Goal: Information Seeking & Learning: Learn about a topic

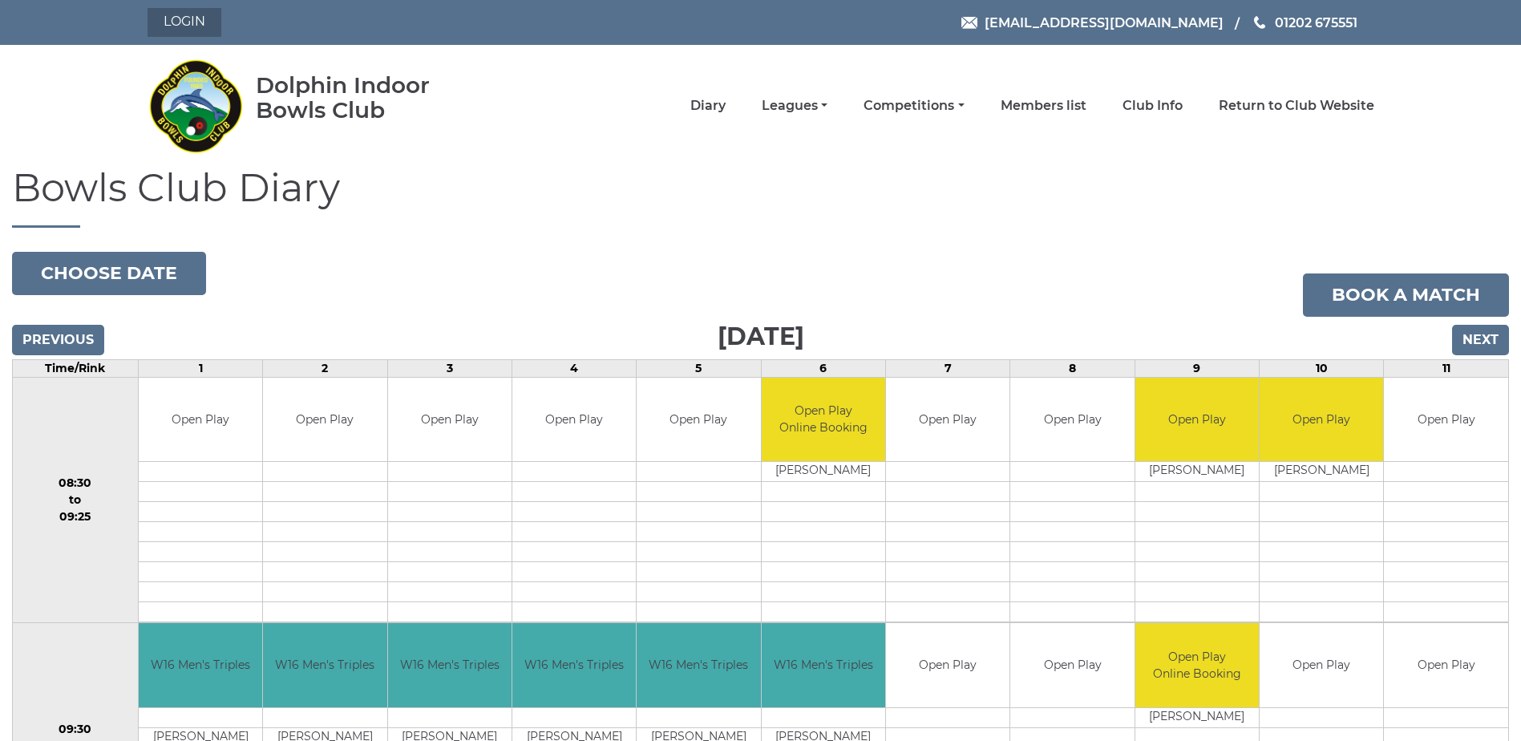
click at [190, 26] on link "Login" at bounding box center [185, 22] width 74 height 29
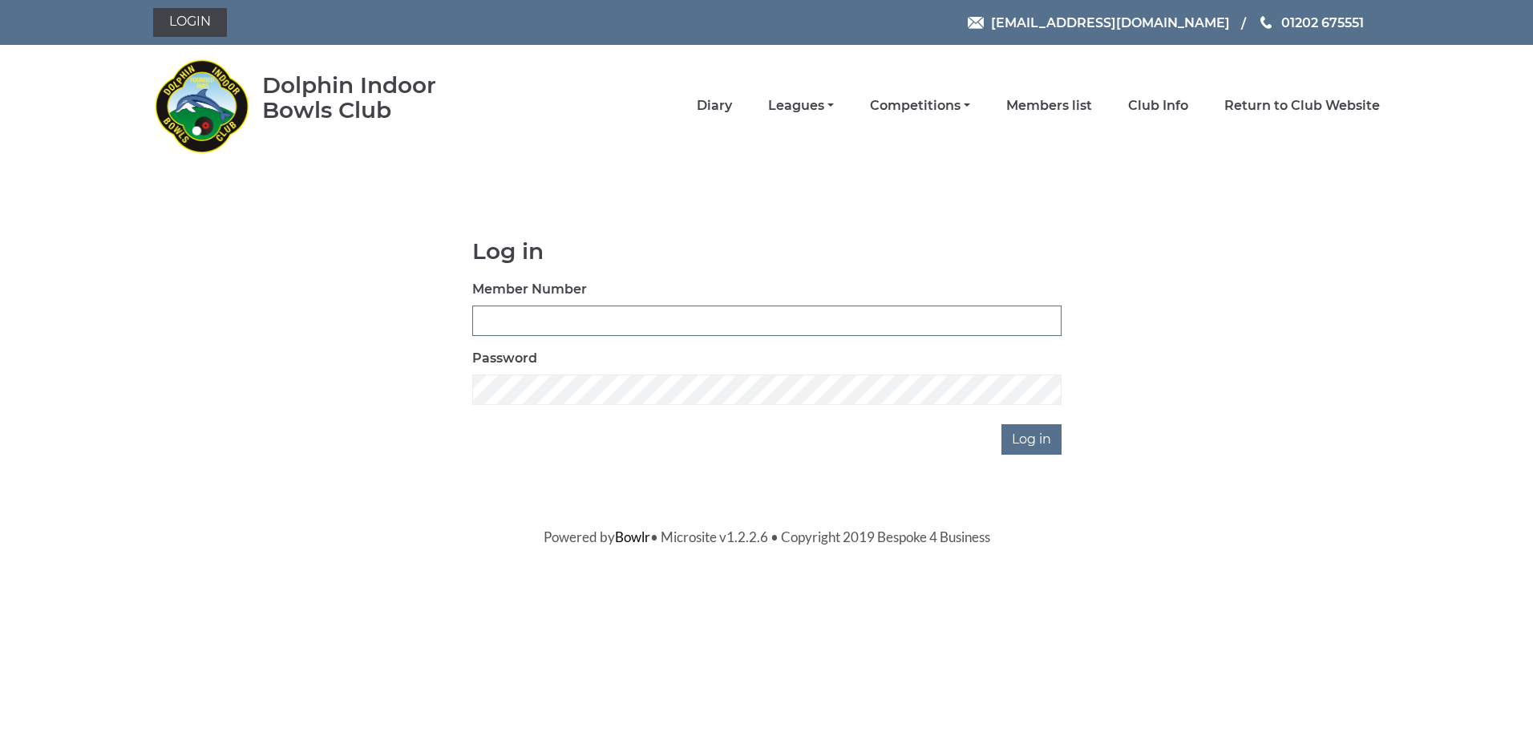
click at [559, 318] on input "Member Number" at bounding box center [766, 321] width 589 height 30
type input "3507"
click at [1041, 440] on input "Log in" at bounding box center [1032, 439] width 60 height 30
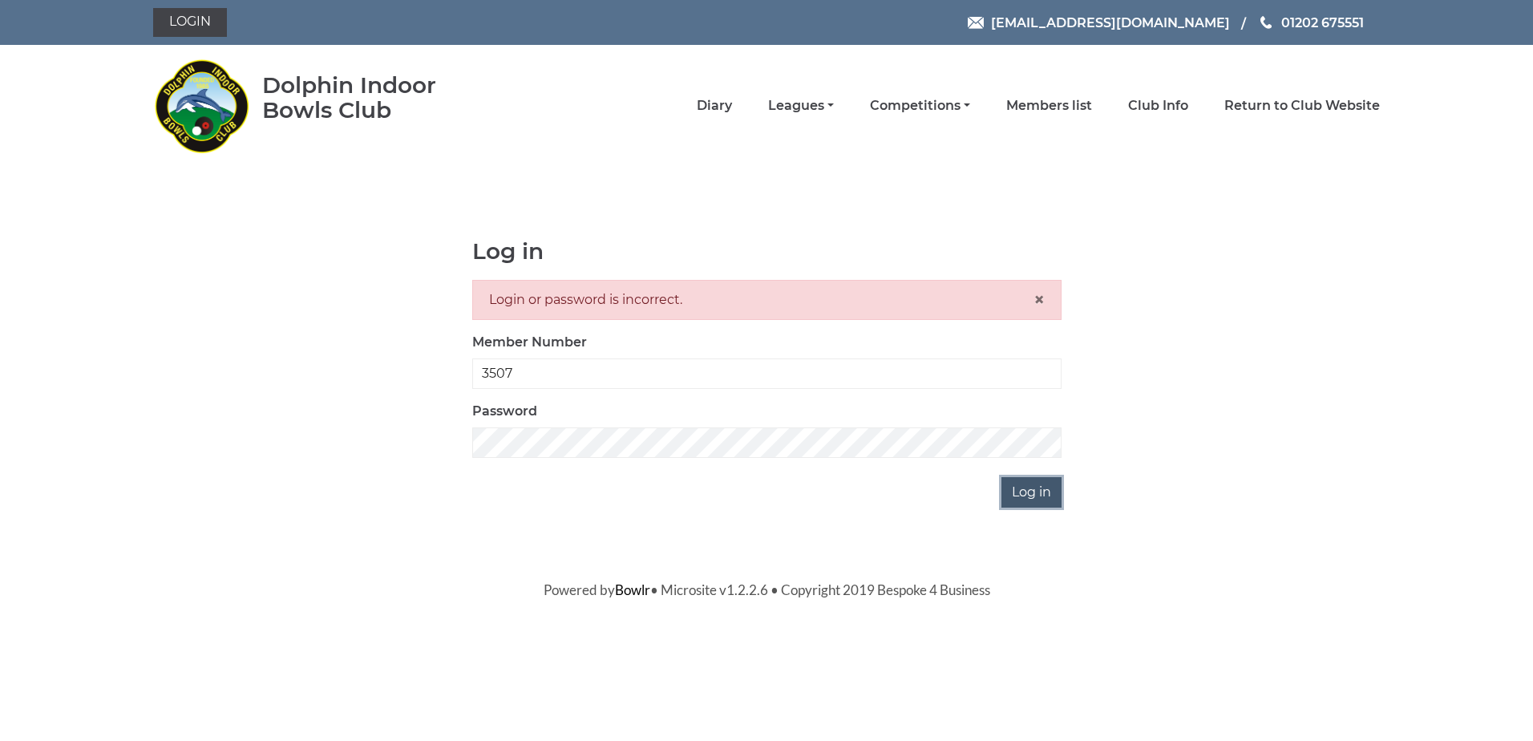
click at [1031, 499] on input "Log in" at bounding box center [1032, 492] width 60 height 30
click at [484, 374] on input "3507" at bounding box center [766, 373] width 589 height 30
type input "3507"
click at [1044, 492] on input "Log in" at bounding box center [1032, 492] width 60 height 30
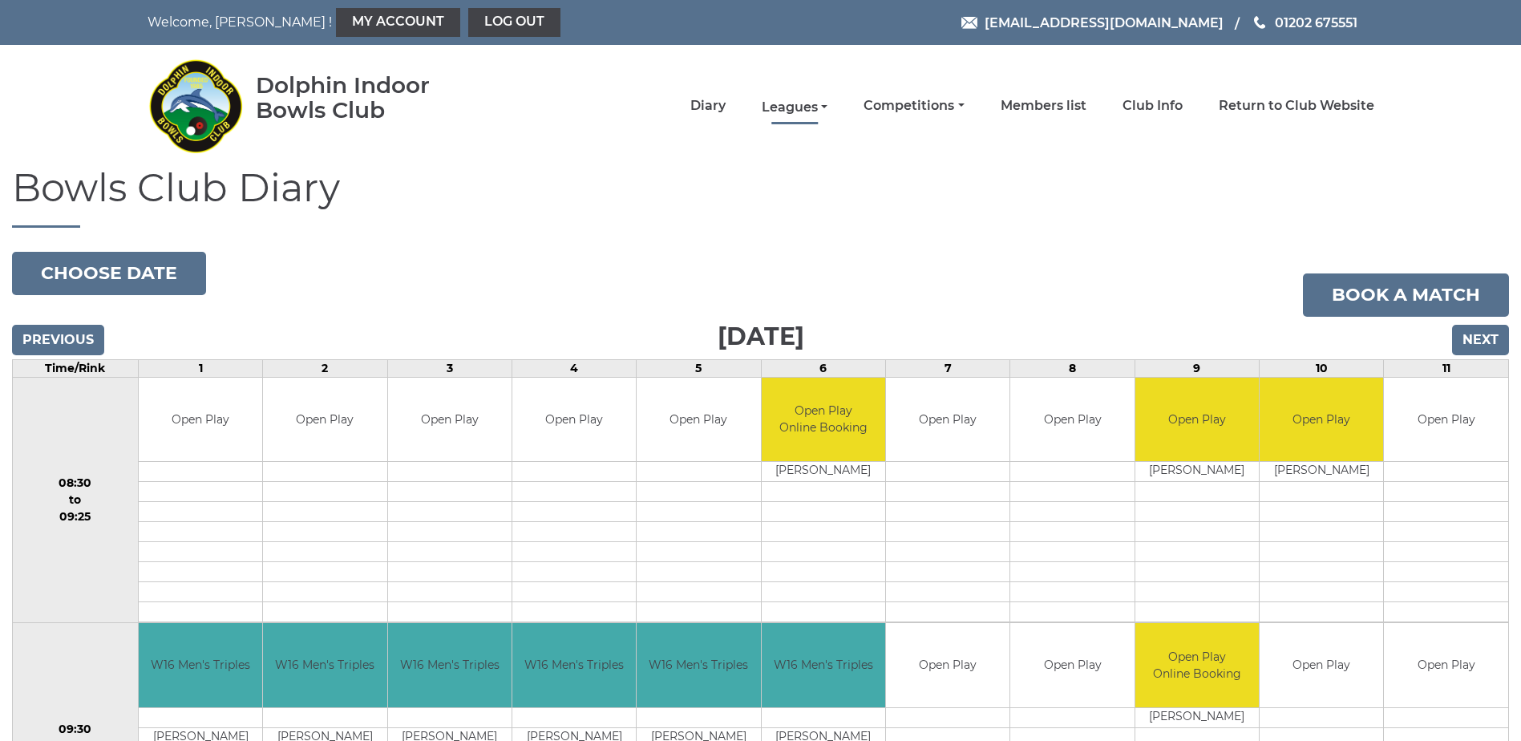
click at [811, 106] on link "Leagues" at bounding box center [795, 108] width 66 height 18
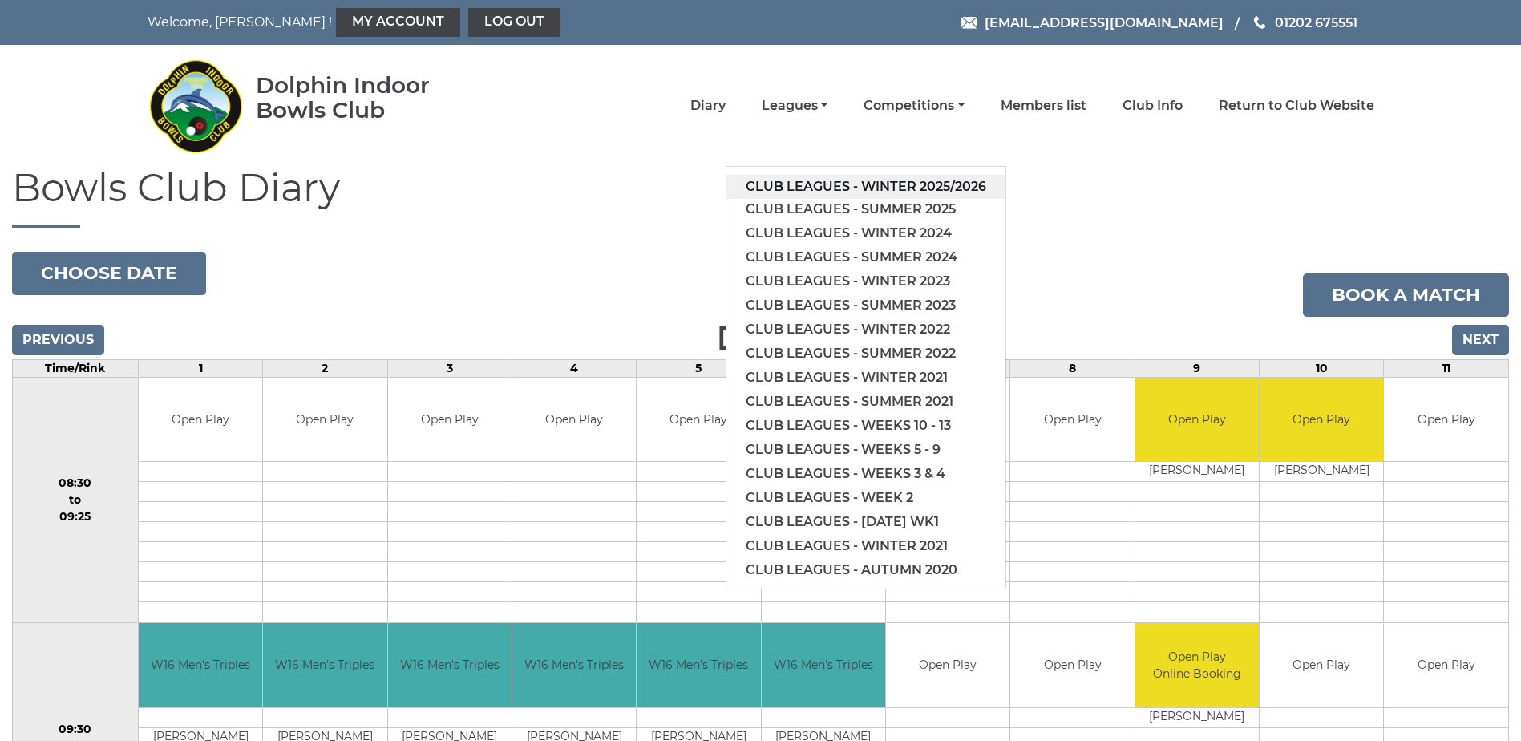
click at [896, 188] on link "Club leagues - Winter 2025/2026" at bounding box center [866, 187] width 279 height 24
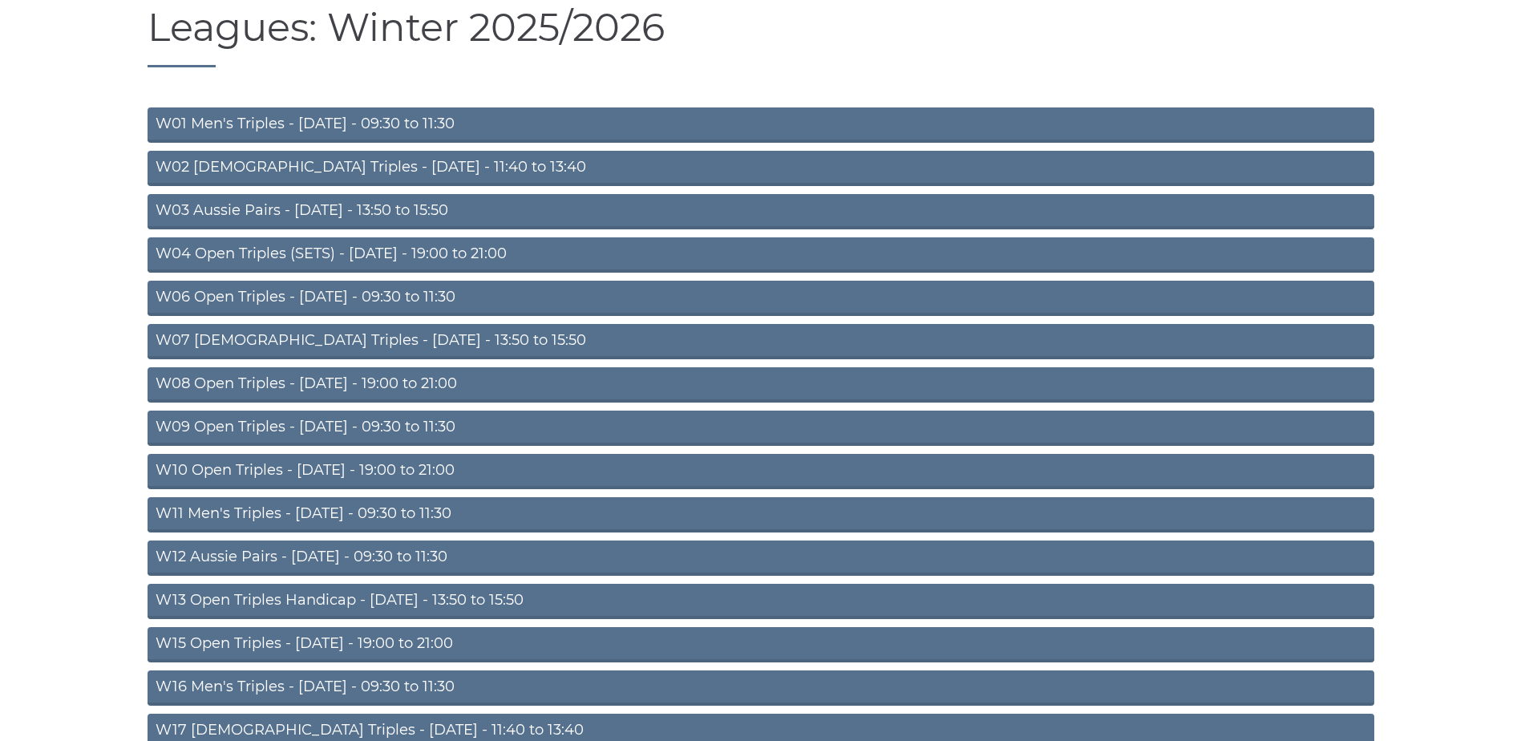
scroll to position [241, 0]
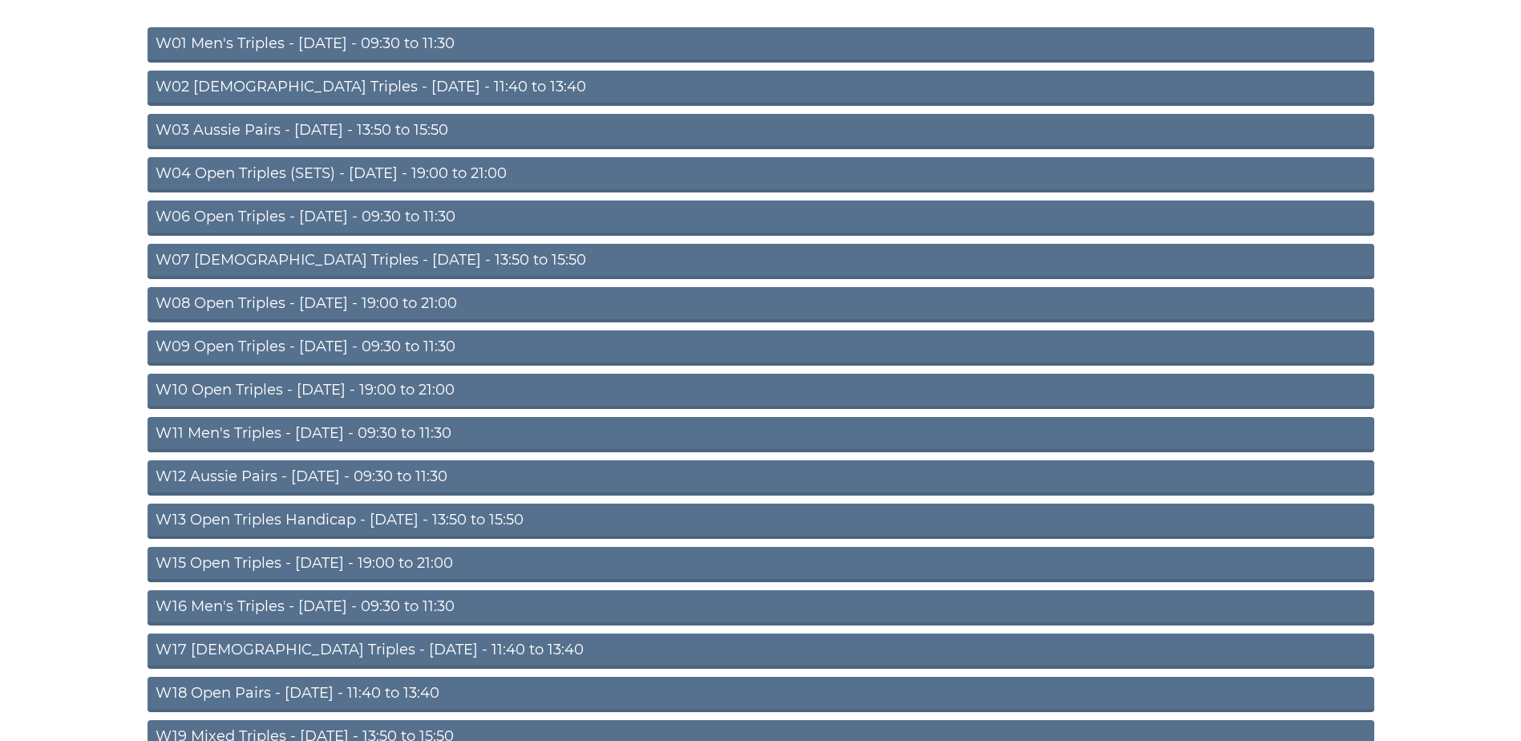
click at [443, 345] on link "W09 Open Triples - Wednesday - 09:30 to 11:30" at bounding box center [761, 347] width 1227 height 35
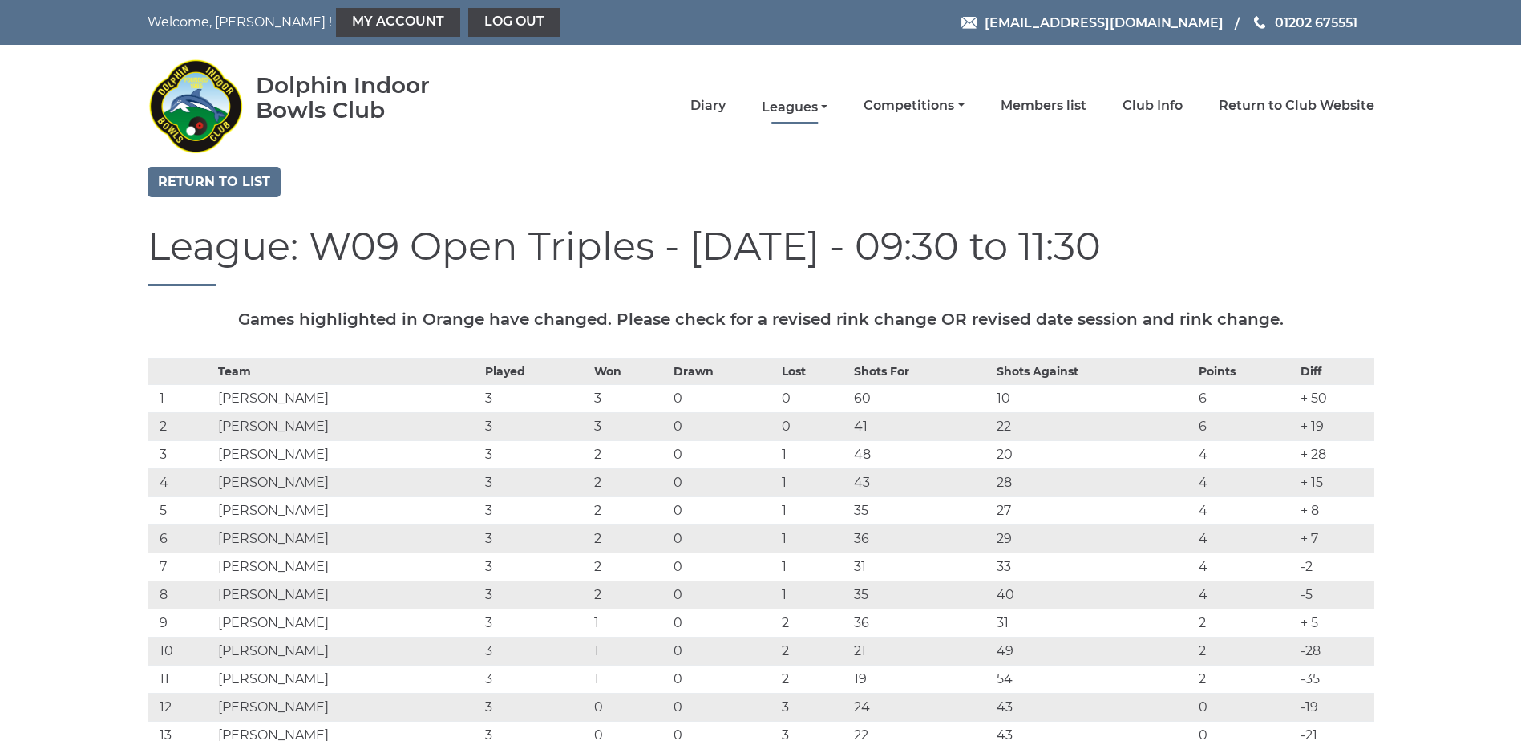
click at [818, 104] on link "Leagues" at bounding box center [795, 108] width 66 height 18
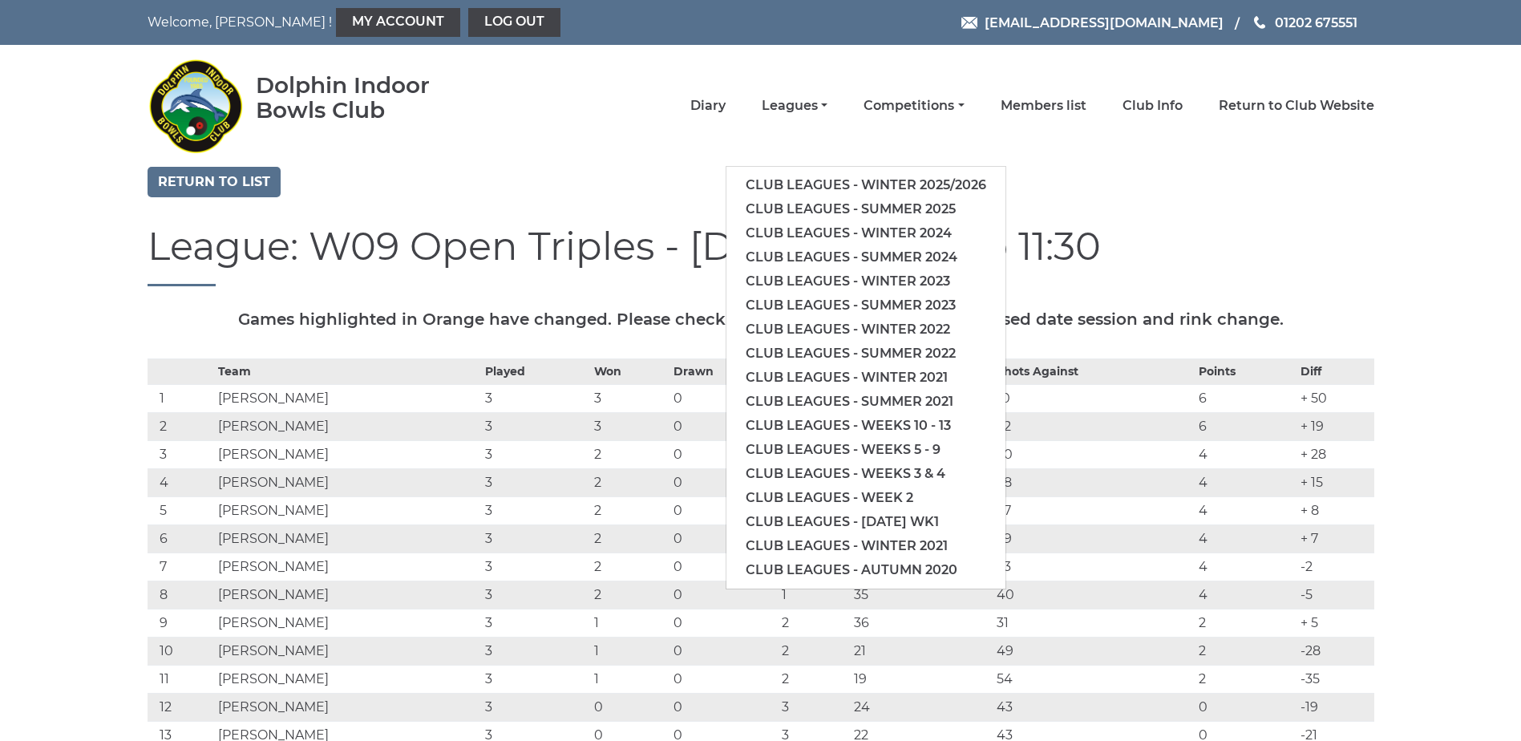
click at [702, 149] on div "Dolphin Indoor Bowls Club Diary Leagues Club leagues - Winter 2025/2026 Club le…" at bounding box center [761, 105] width 1251 height 109
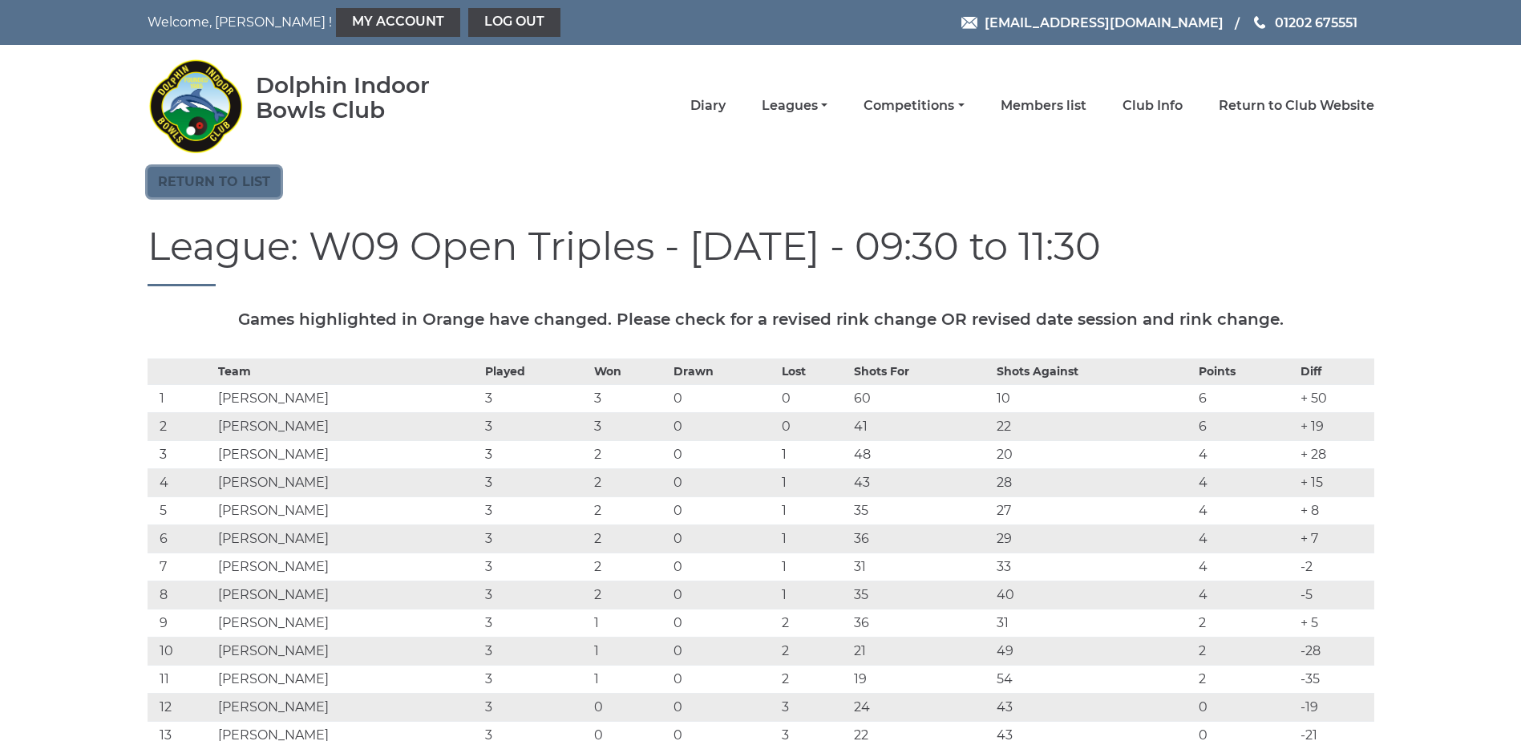
click at [254, 180] on link "Return to list" at bounding box center [214, 182] width 133 height 30
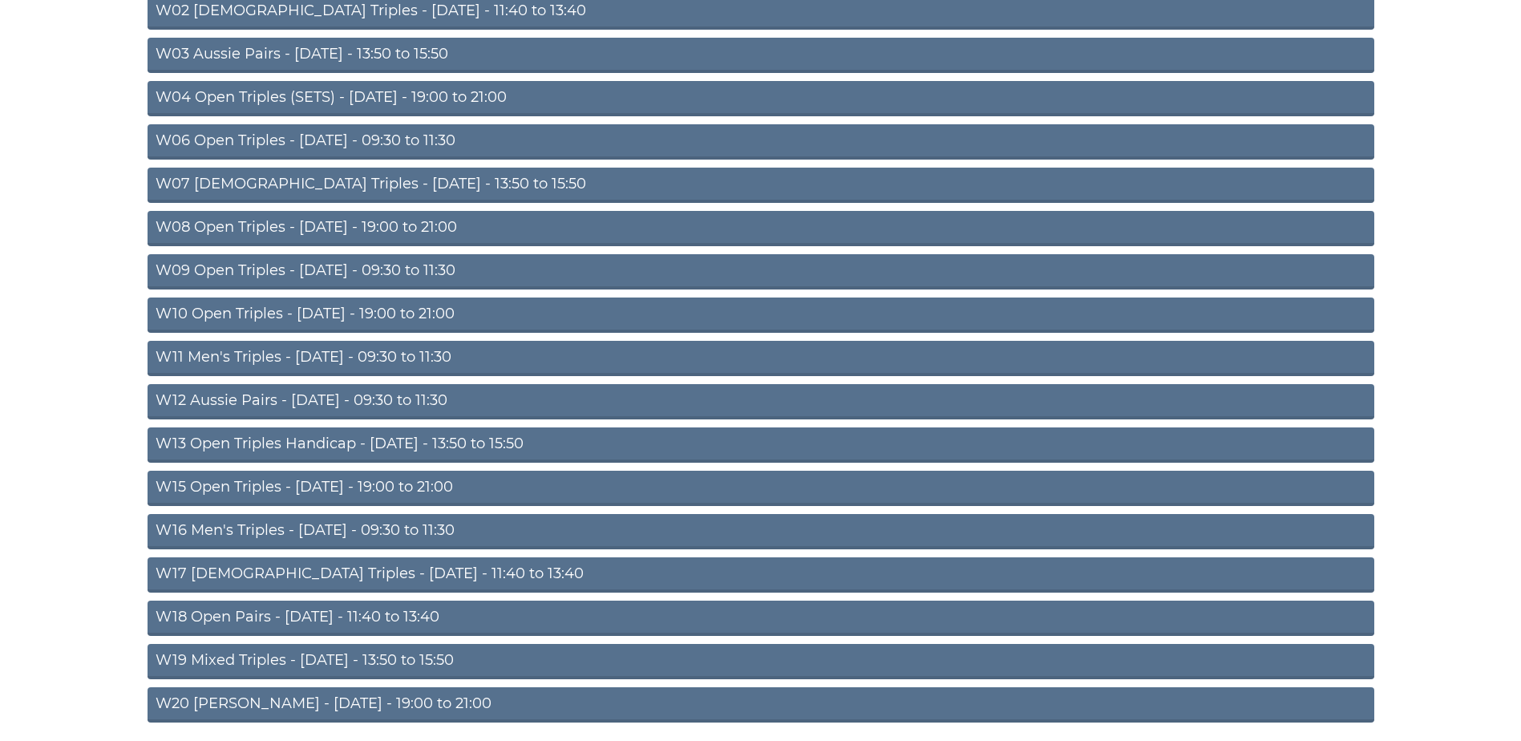
scroll to position [379, 0]
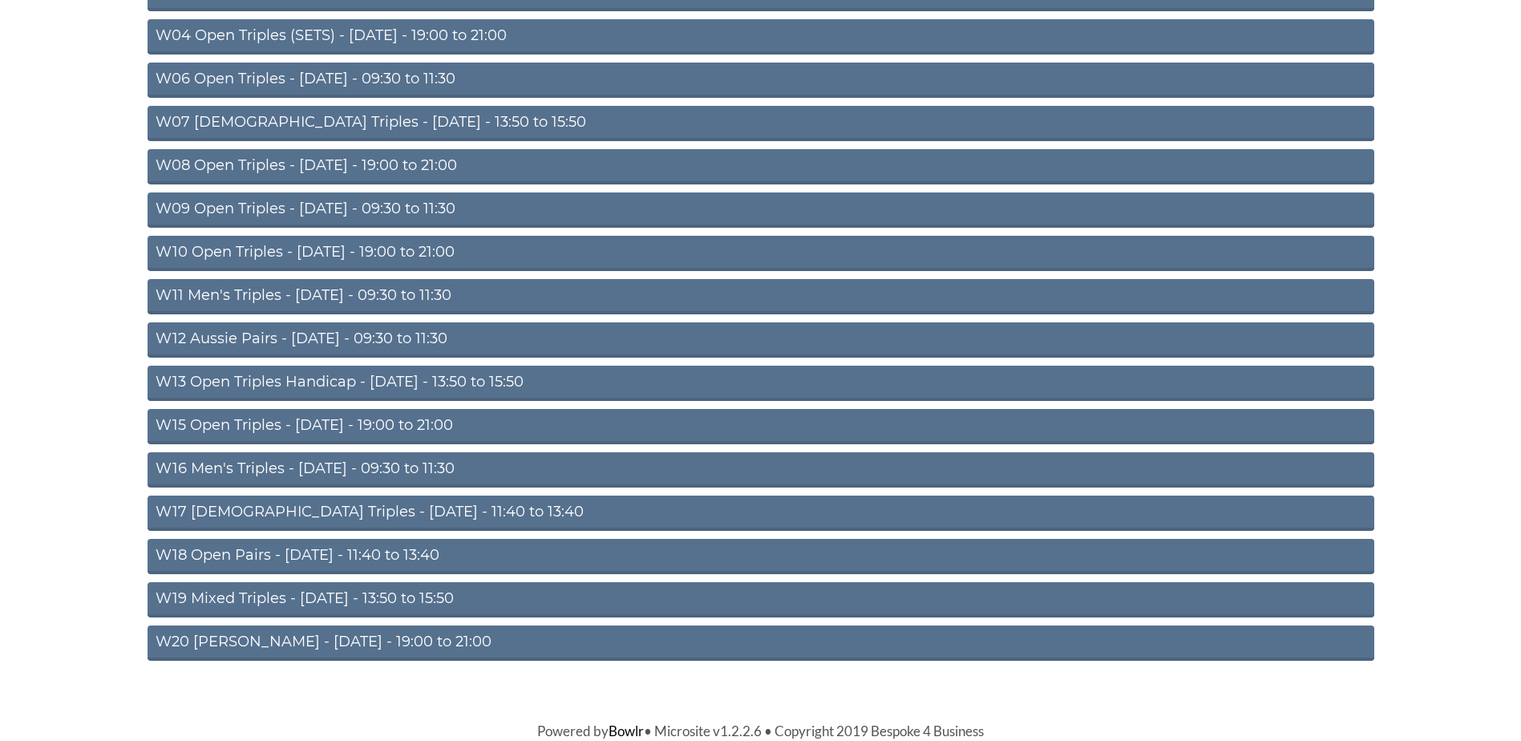
click at [368, 467] on link "W16 Men's Triples - [DATE] - 09:30 to 11:30" at bounding box center [761, 469] width 1227 height 35
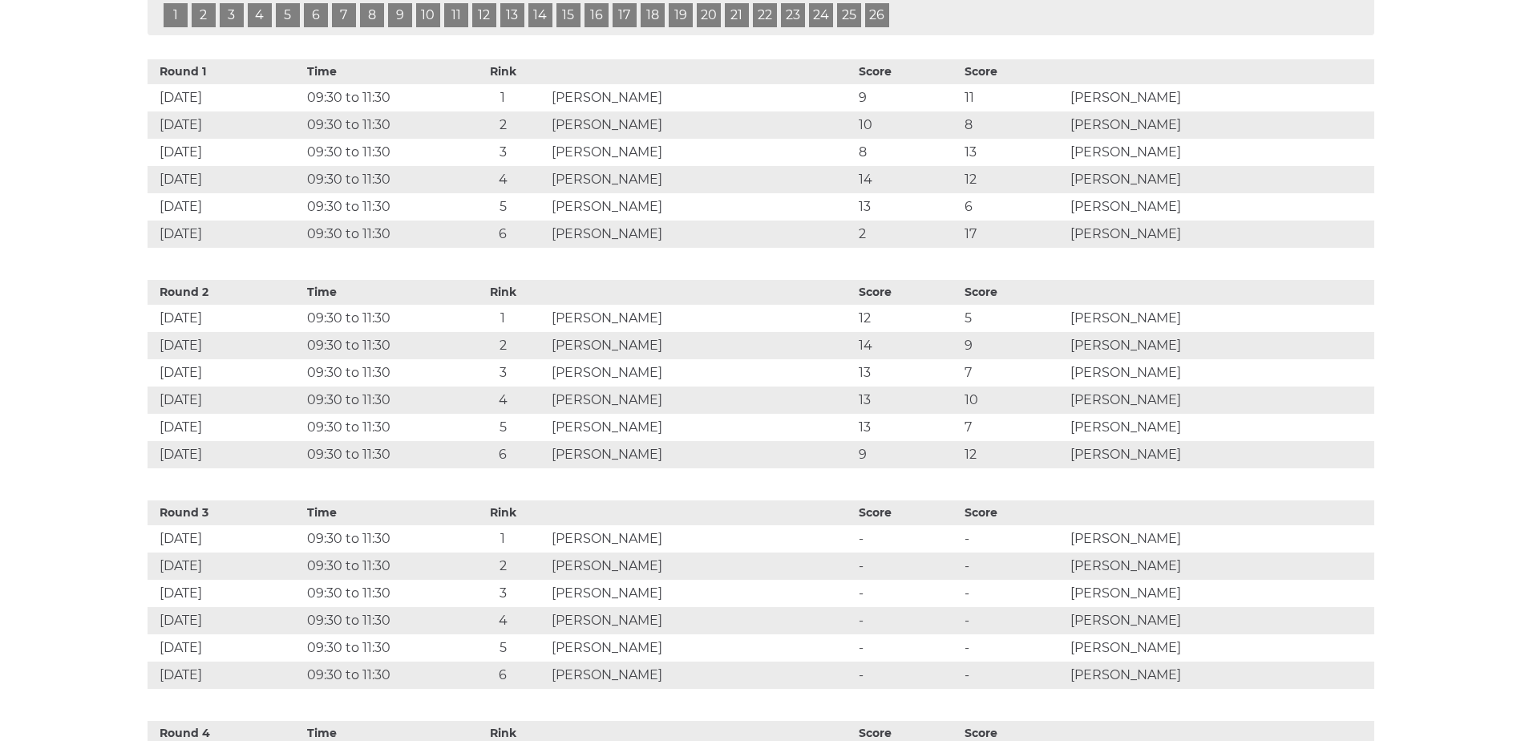
scroll to position [802, 0]
